Goal: Information Seeking & Learning: Learn about a topic

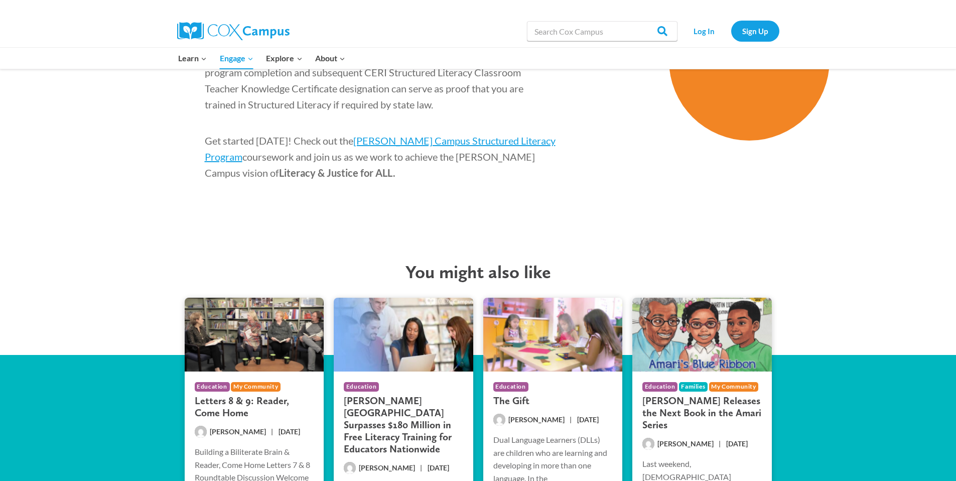
scroll to position [1911, 0]
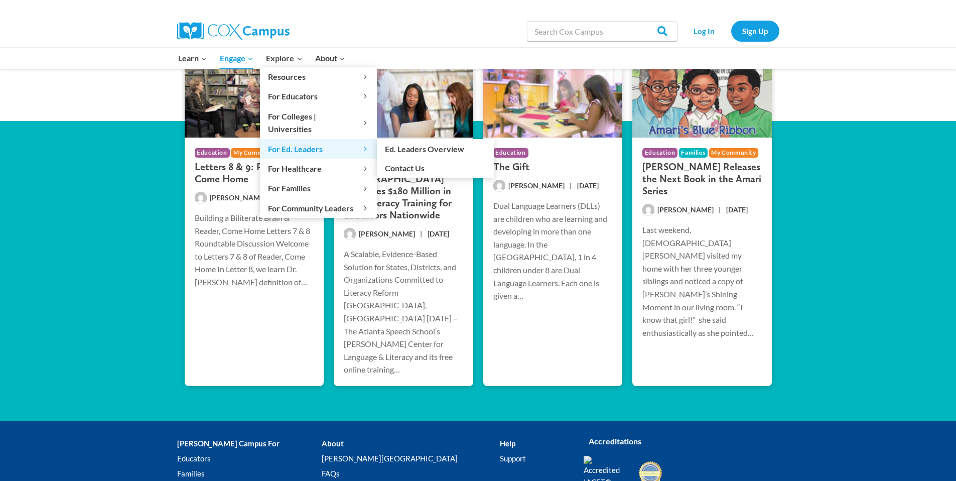
click at [309, 142] on span "For Ed. Leaders Expand" at bounding box center [318, 148] width 101 height 13
click at [392, 139] on link "Ed. Leaders Overview" at bounding box center [435, 148] width 117 height 19
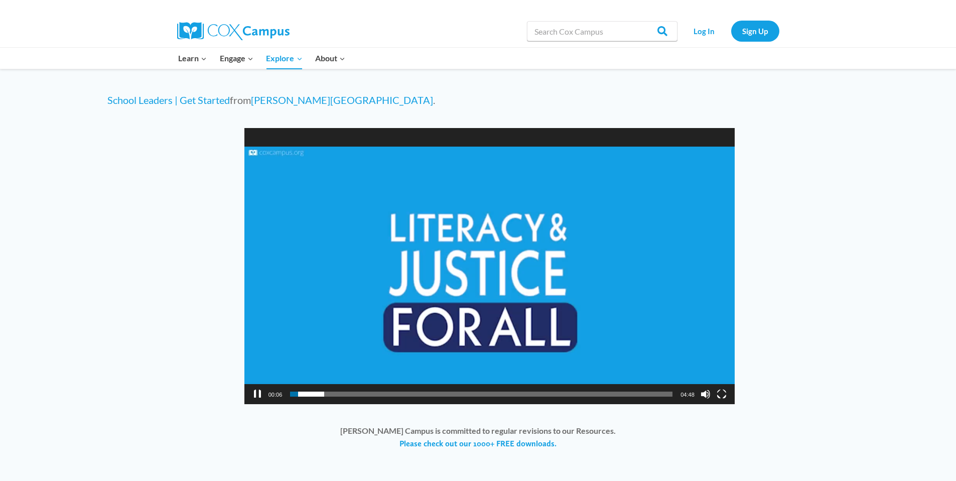
scroll to position [674, 0]
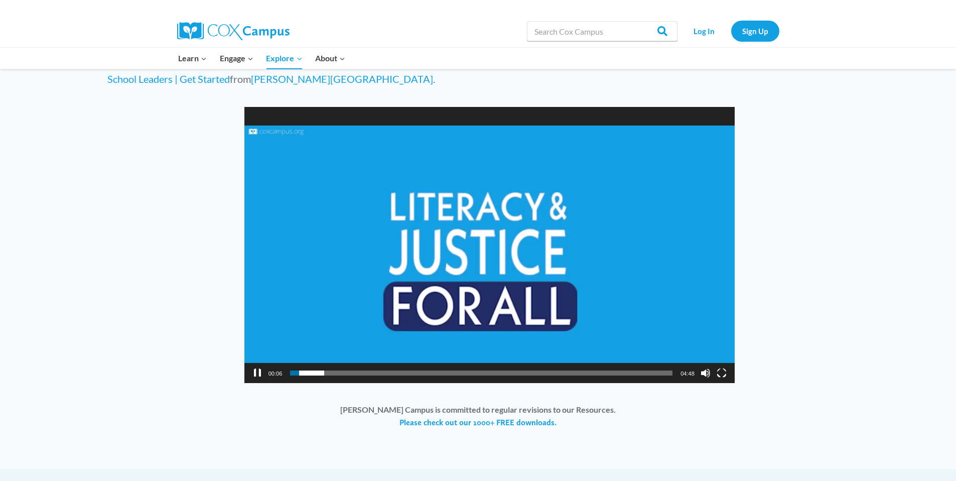
click at [258, 373] on button "Pause" at bounding box center [257, 373] width 10 height 10
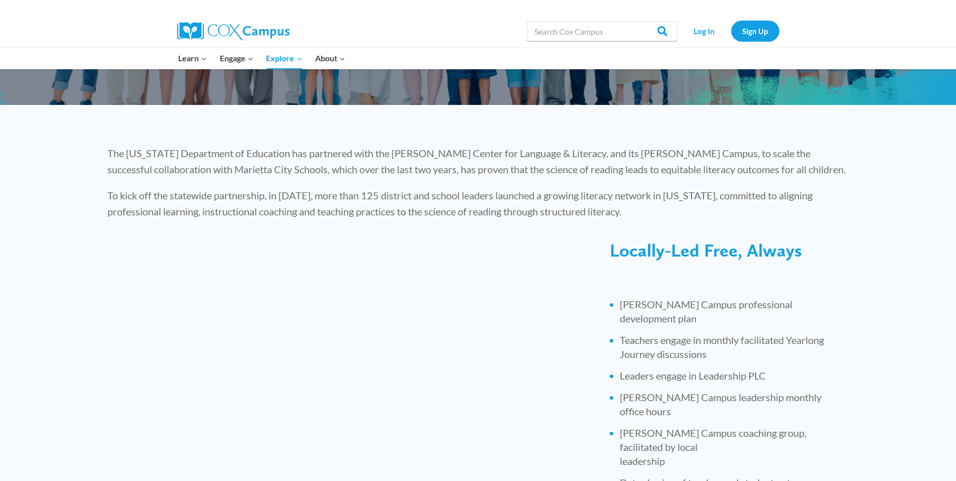
scroll to position [0, 0]
